Goal: Task Accomplishment & Management: Use online tool/utility

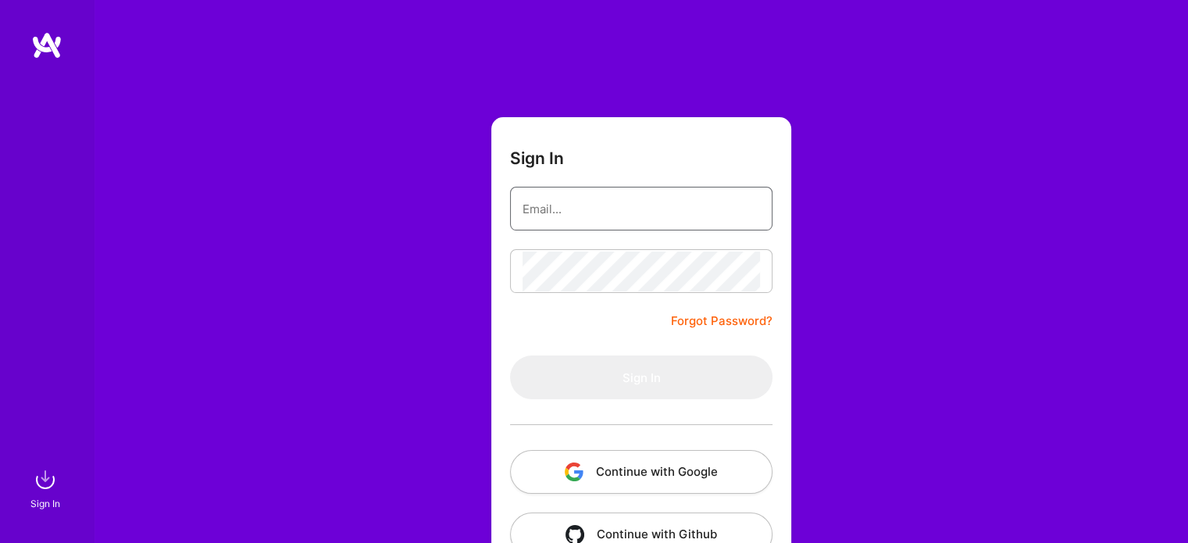
type input "[EMAIL_ADDRESS][DOMAIN_NAME]"
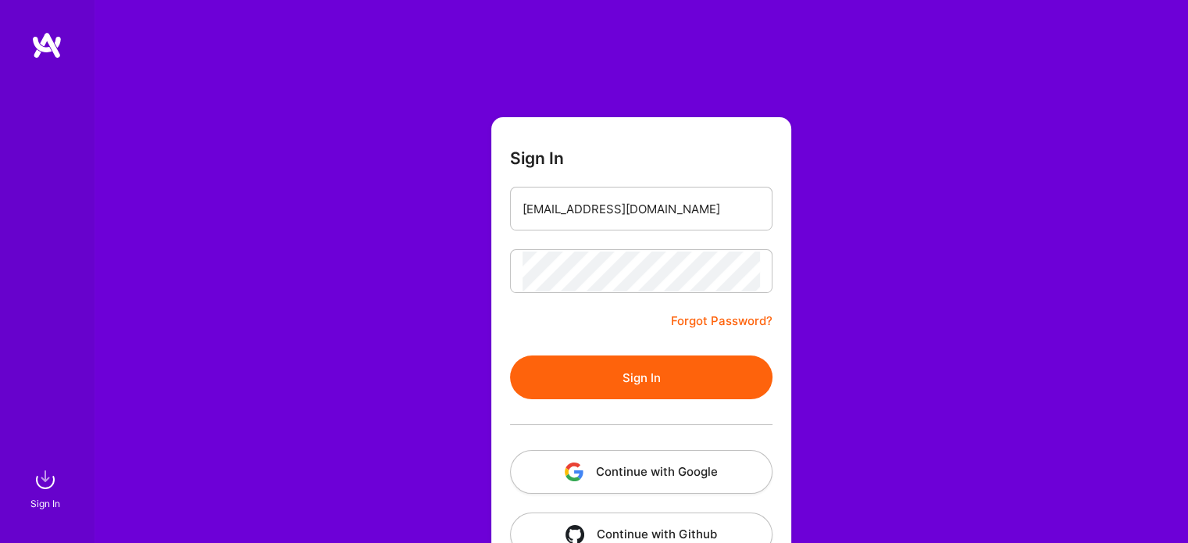
click at [625, 383] on button "Sign In" at bounding box center [641, 377] width 262 height 44
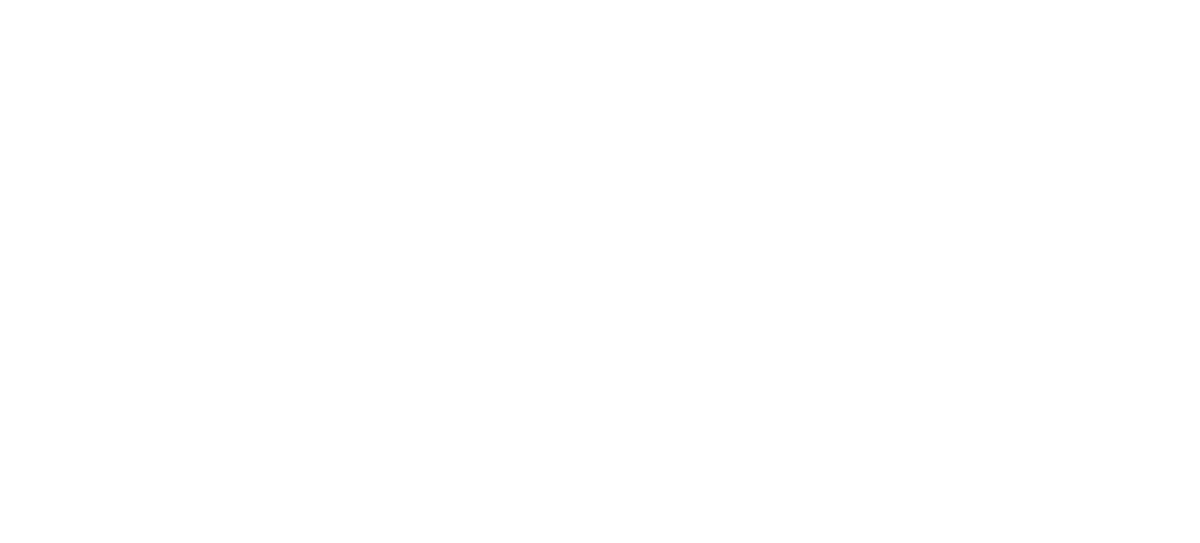
click at [775, 0] on html at bounding box center [600, 0] width 1200 height 0
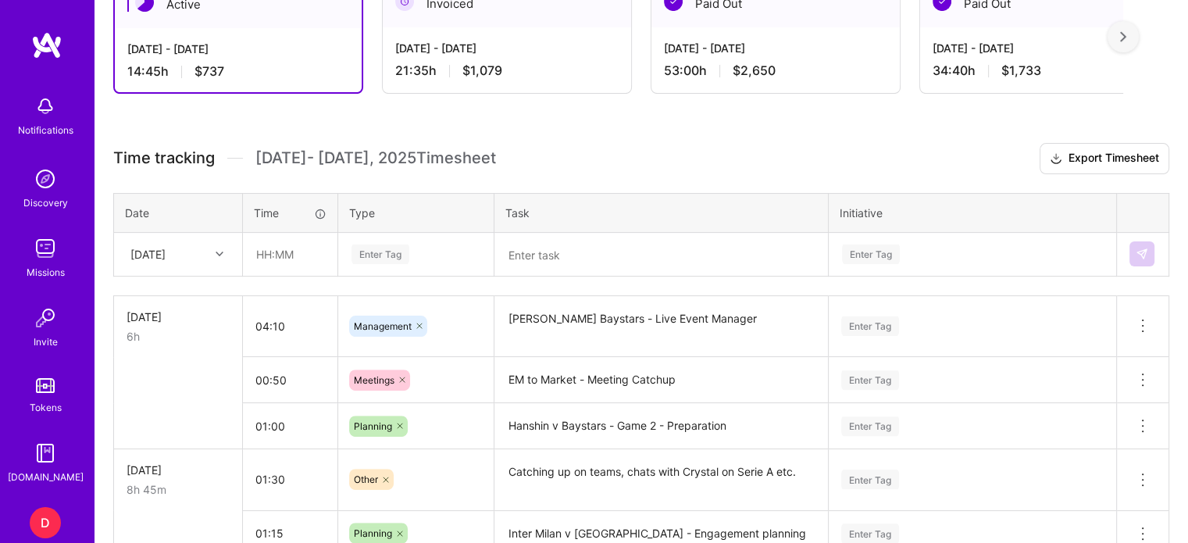
scroll to position [390, 0]
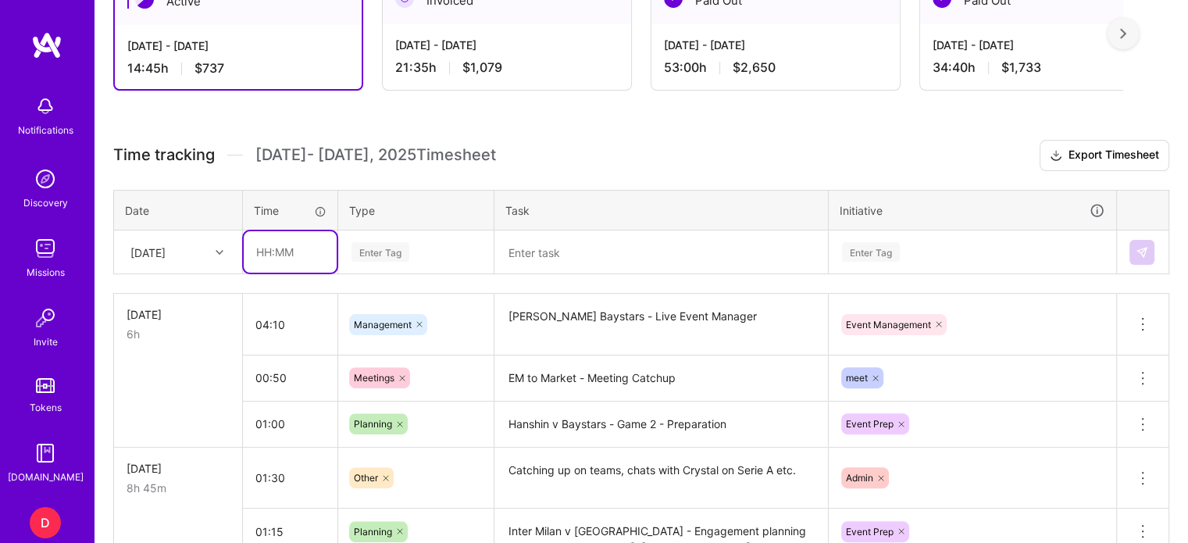
click at [270, 252] on input "text" at bounding box center [290, 251] width 93 height 41
type input "04:30"
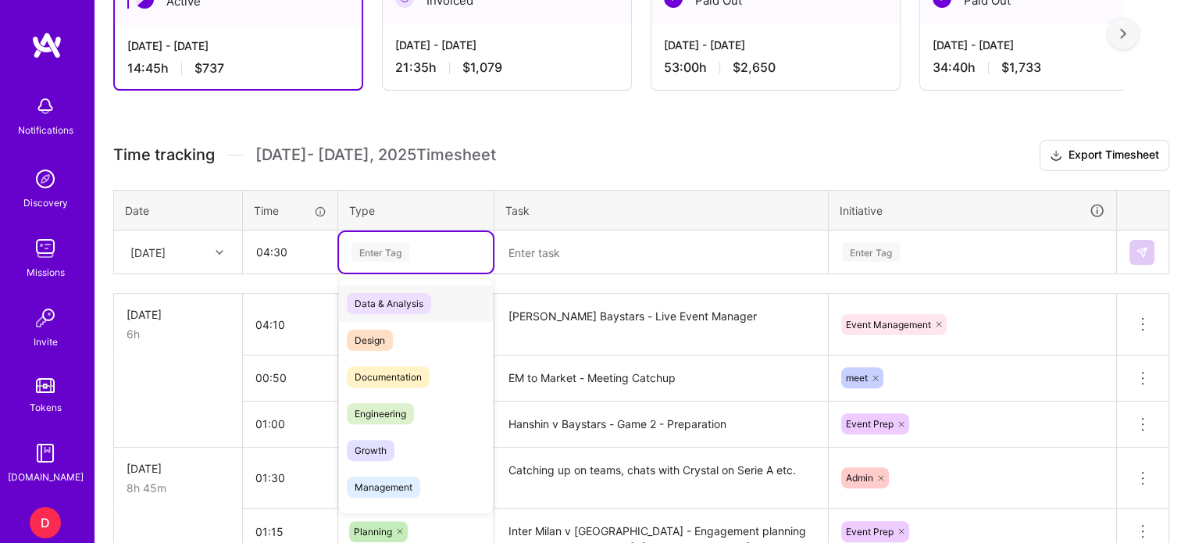
click at [388, 242] on div "Enter Tag" at bounding box center [380, 252] width 58 height 24
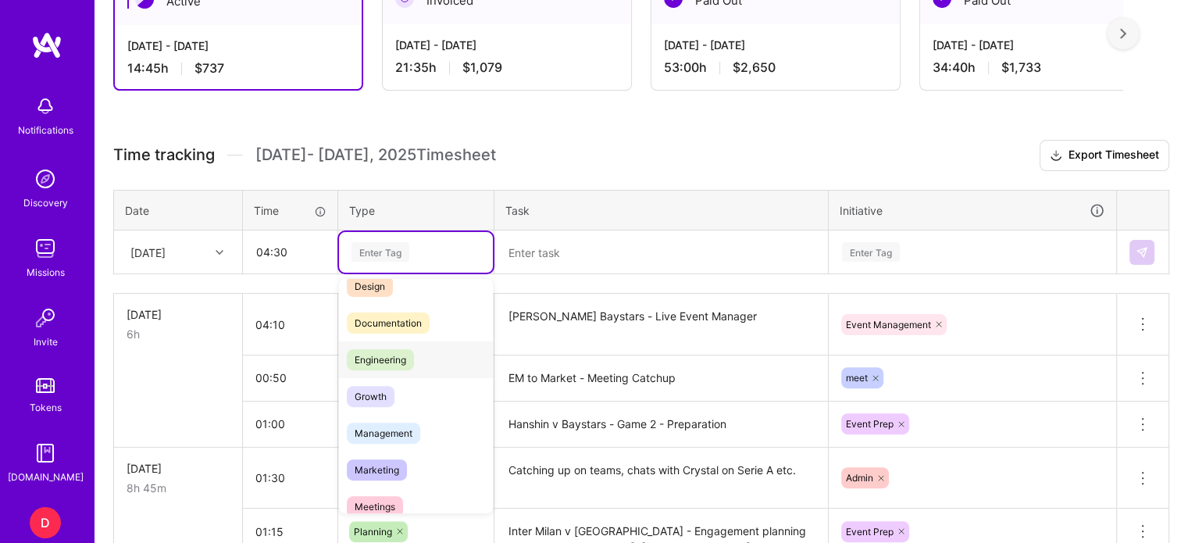
scroll to position [78, 0]
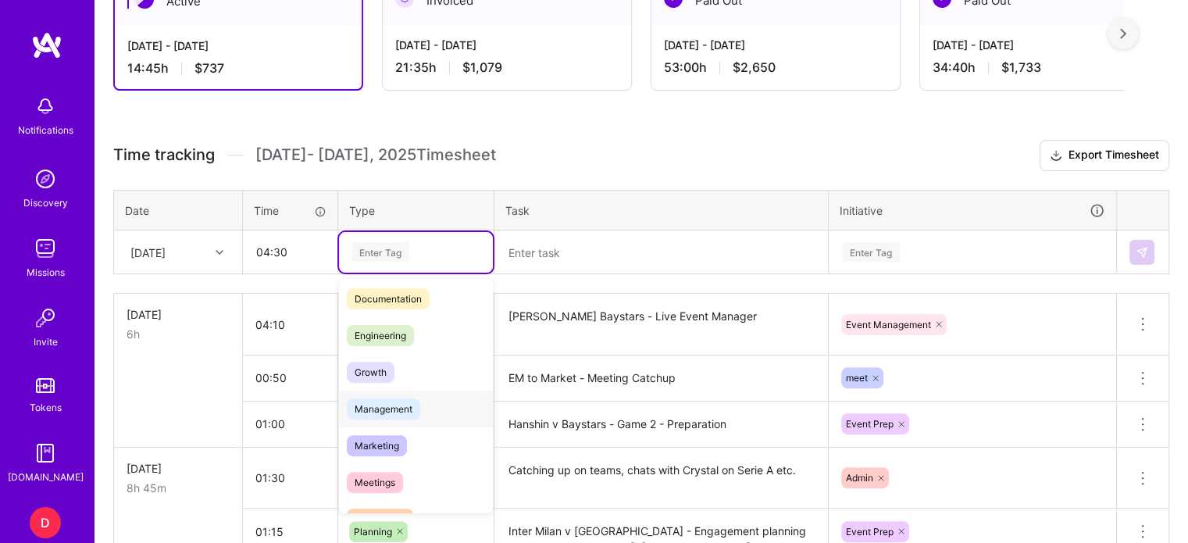
click at [402, 412] on span "Management" at bounding box center [383, 408] width 73 height 21
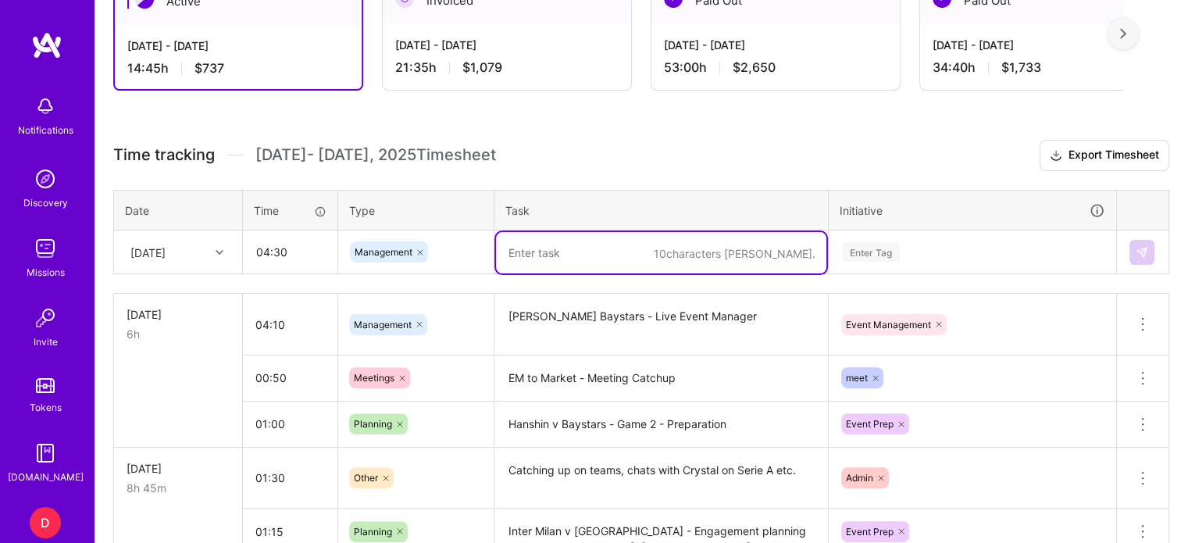
click at [544, 250] on textarea at bounding box center [661, 252] width 330 height 41
type textarea "[PERSON_NAME] v Baystars - Game 2 - Live Event Manager"
click at [883, 247] on div "Enter Tag" at bounding box center [972, 252] width 286 height 41
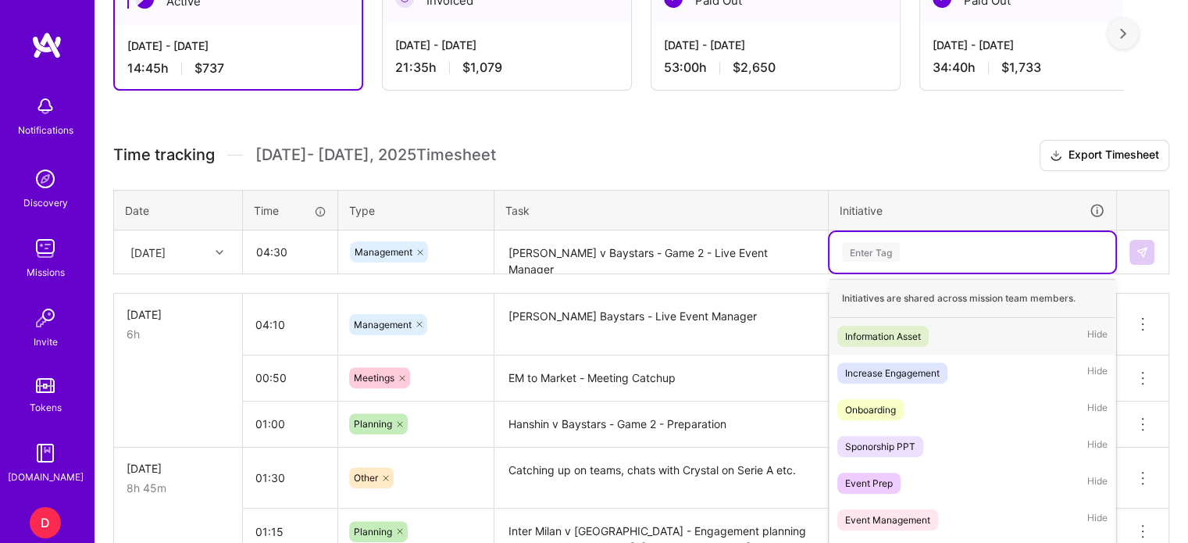
scroll to position [450, 0]
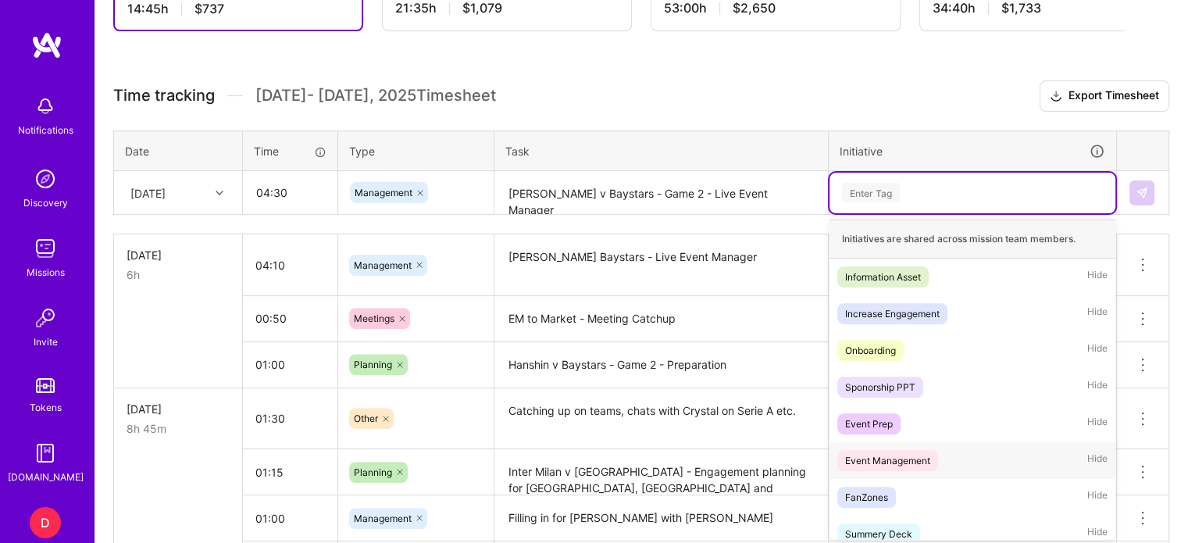
click at [909, 458] on div "Event Management" at bounding box center [887, 460] width 85 height 16
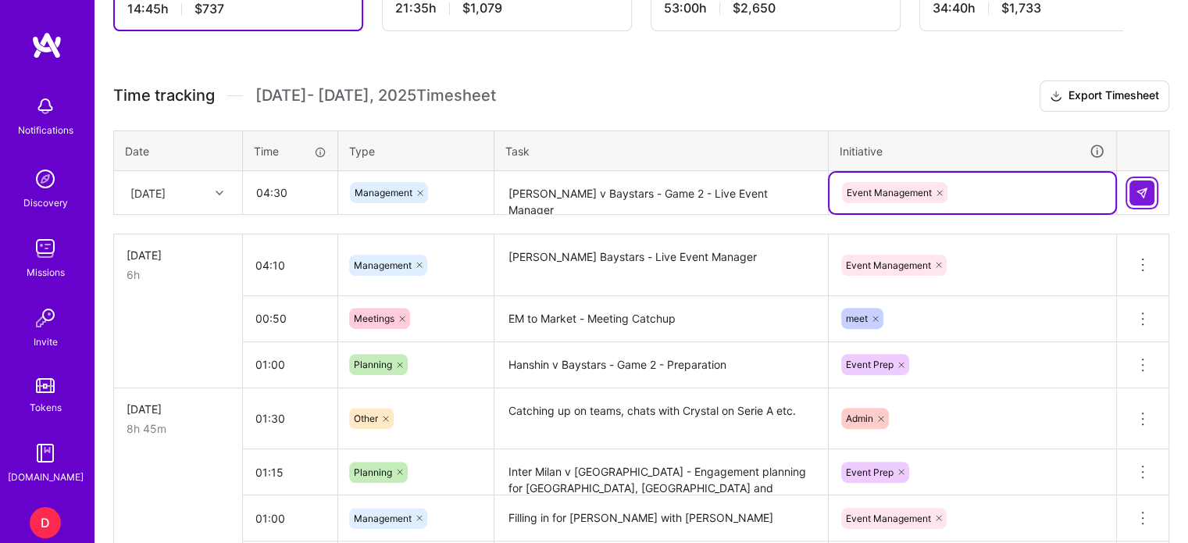
click at [1143, 187] on img at bounding box center [1142, 193] width 12 height 12
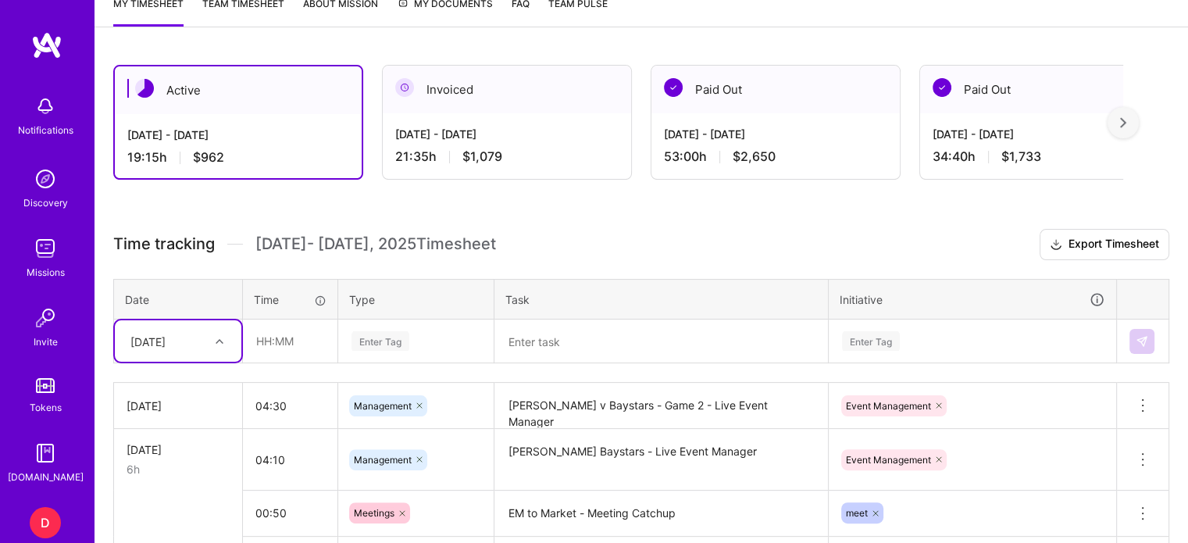
scroll to position [216, 0]
